Goal: Information Seeking & Learning: Check status

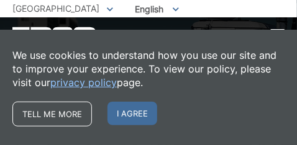
scroll to position [177, 0]
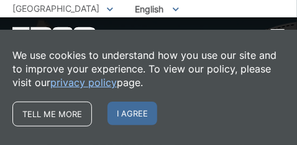
scroll to position [59, 0]
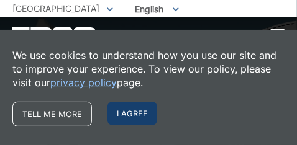
click at [121, 113] on span "I agree" at bounding box center [133, 114] width 50 height 24
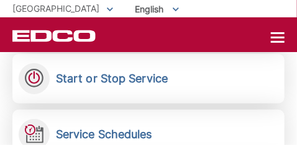
scroll to position [414, 0]
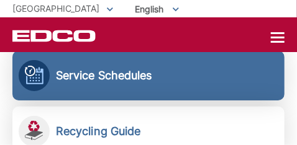
click at [112, 75] on h2 "Service Schedules" at bounding box center [104, 76] width 96 height 14
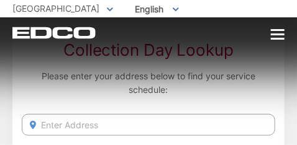
scroll to position [118, 0]
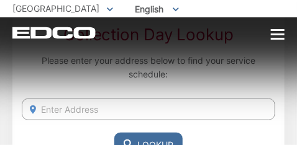
click at [106, 103] on input "Enter Address" at bounding box center [149, 110] width 254 height 22
type input "6611 reservoir cy"
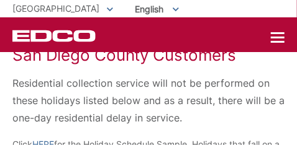
scroll to position [177, 0]
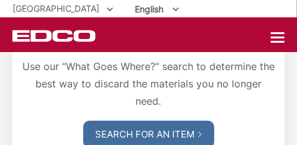
scroll to position [1594, 0]
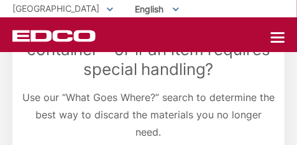
click at [59, 32] on icon "EDCD logo. Return to the homepage." at bounding box center [53, 36] width 83 height 12
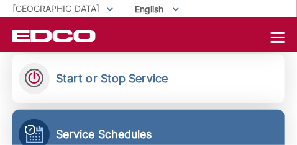
scroll to position [414, 0]
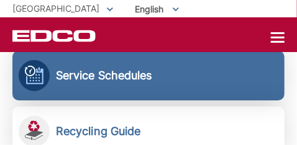
click at [65, 76] on h2 "Service Schedules" at bounding box center [104, 76] width 96 height 14
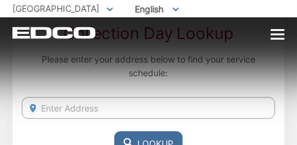
scroll to position [118, 0]
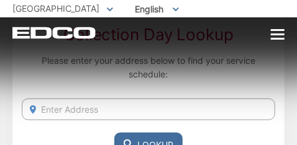
click at [47, 107] on input "Enter Address" at bounding box center [149, 110] width 254 height 22
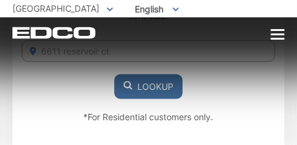
scroll to position [177, 0]
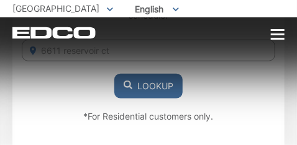
type input "6611 reservoir ct"
click at [143, 85] on button "Lookup" at bounding box center [148, 86] width 68 height 25
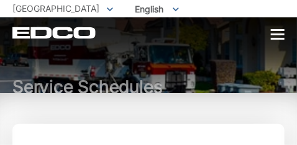
scroll to position [0, 0]
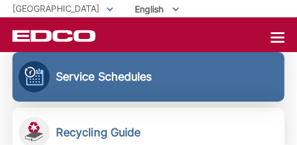
scroll to position [414, 0]
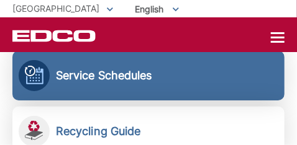
click at [134, 76] on h2 "Service Schedules" at bounding box center [104, 76] width 96 height 14
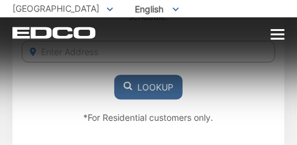
scroll to position [177, 0]
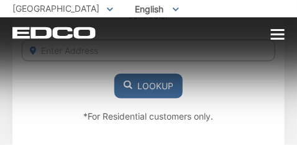
click at [78, 50] on input "Enter Address" at bounding box center [149, 51] width 254 height 22
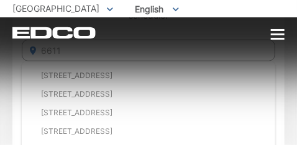
click at [75, 51] on input "6611" at bounding box center [149, 51] width 254 height 22
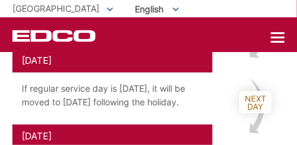
scroll to position [888, 0]
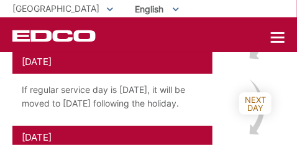
type input "6611 res"
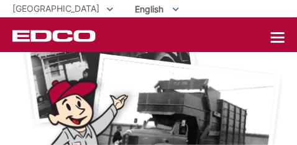
scroll to position [2896, 0]
